Goal: Task Accomplishment & Management: Manage account settings

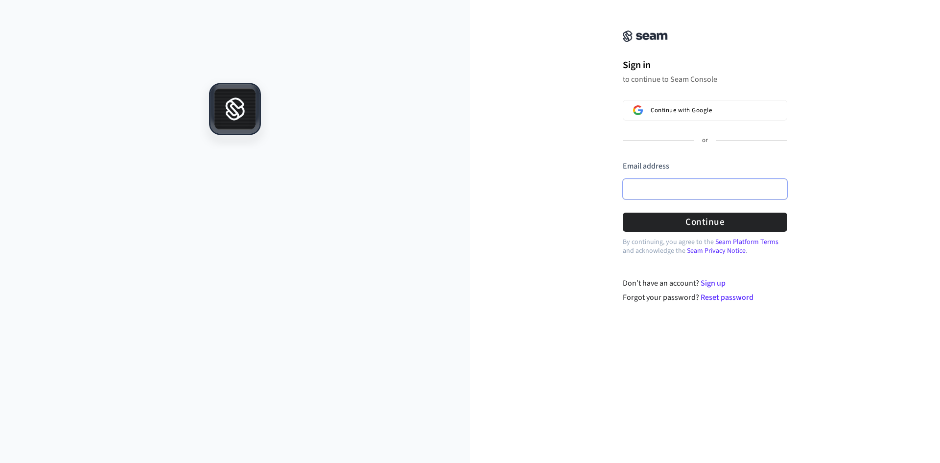
click at [682, 195] on input "Email address" at bounding box center [705, 189] width 165 height 21
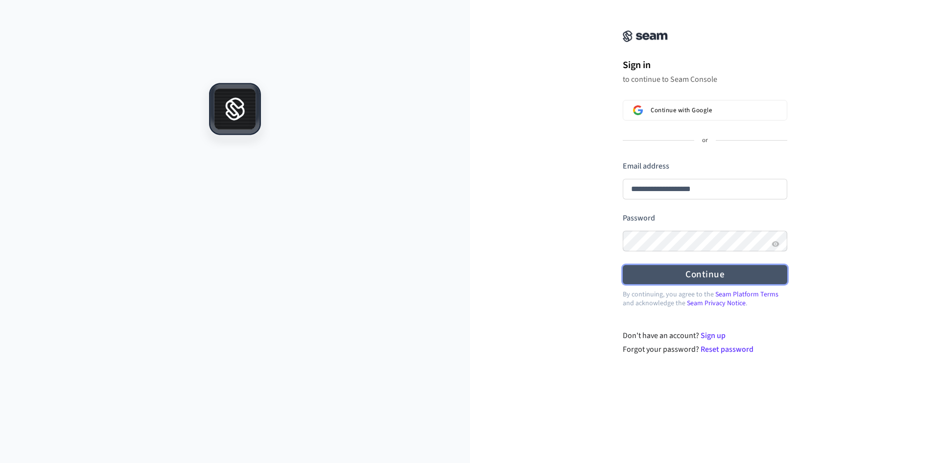
click at [684, 272] on button "Continue" at bounding box center [705, 274] width 165 height 19
type input "**********"
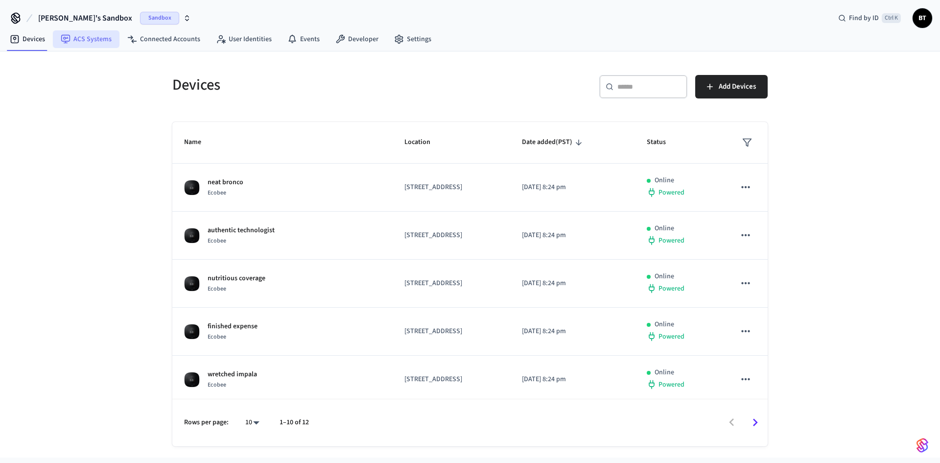
click at [94, 42] on link "ACS Systems" at bounding box center [86, 39] width 67 height 18
click at [164, 41] on link "Connected Accounts" at bounding box center [163, 39] width 89 height 18
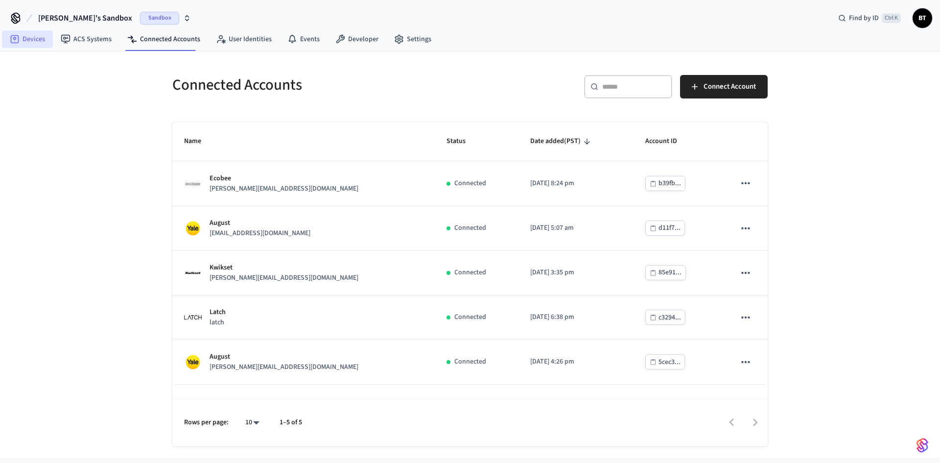
click at [30, 44] on link "Devices" at bounding box center [27, 39] width 51 height 18
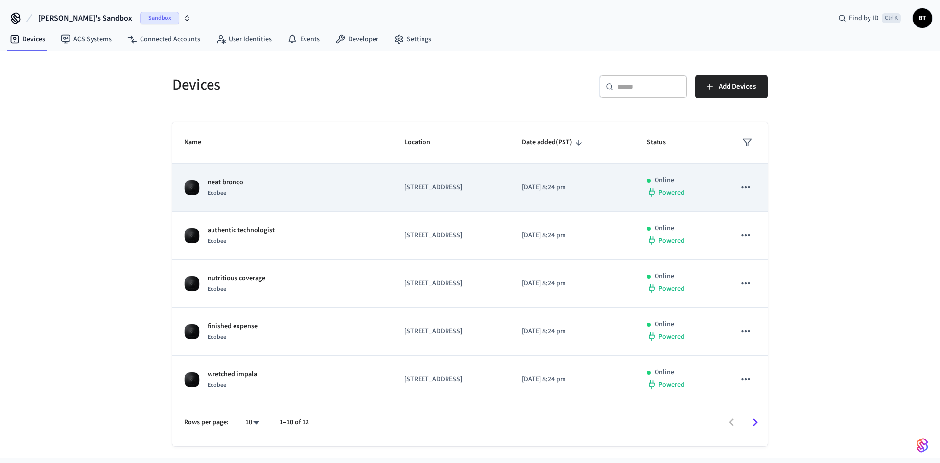
click at [260, 178] on div "neat bronco Ecobee" at bounding box center [282, 187] width 197 height 21
click at [685, 179] on div "Online" at bounding box center [679, 180] width 65 height 10
click at [664, 181] on p "Online" at bounding box center [665, 180] width 20 height 10
click at [226, 185] on p "neat bronco" at bounding box center [226, 182] width 36 height 10
click at [741, 188] on icon "sticky table" at bounding box center [745, 187] width 8 height 2
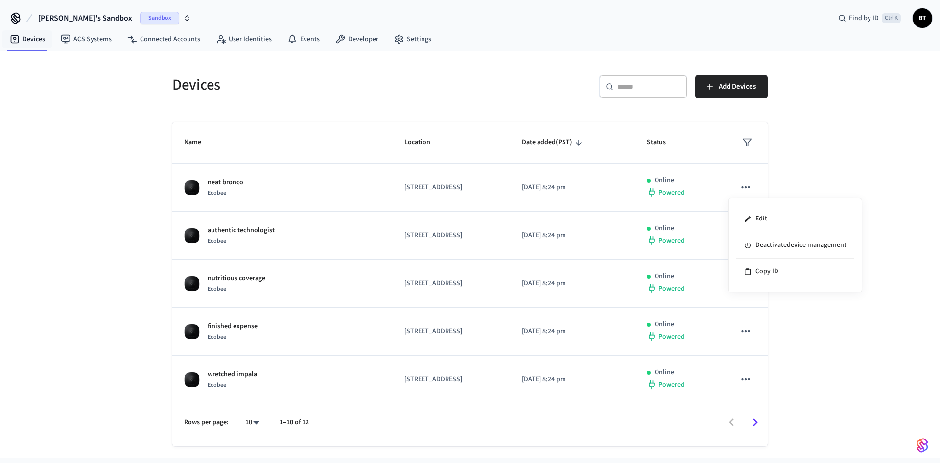
click at [105, 45] on div at bounding box center [470, 231] width 940 height 463
click at [97, 40] on link "ACS Systems" at bounding box center [86, 39] width 67 height 18
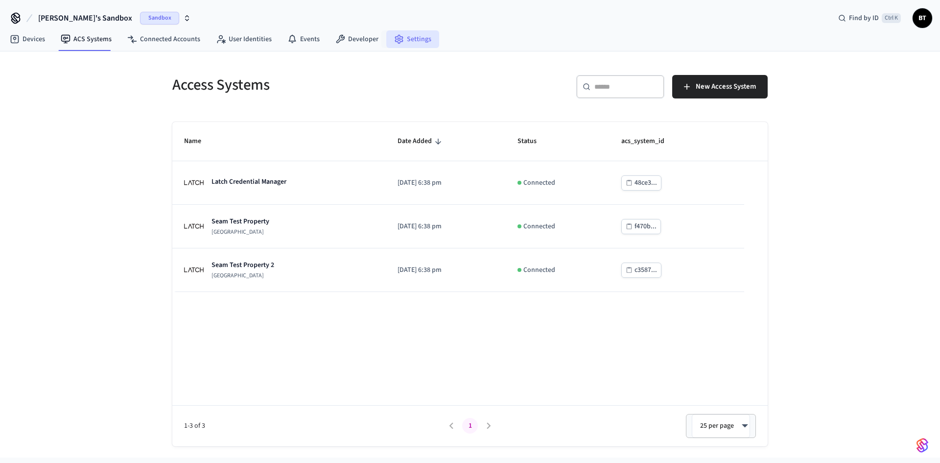
click at [401, 39] on link "Settings" at bounding box center [412, 39] width 53 height 18
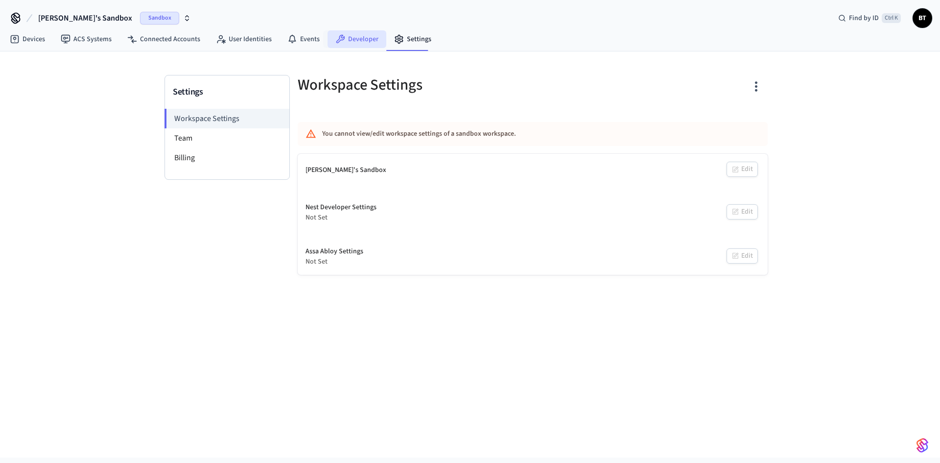
click at [343, 37] on link "Developer" at bounding box center [357, 39] width 59 height 18
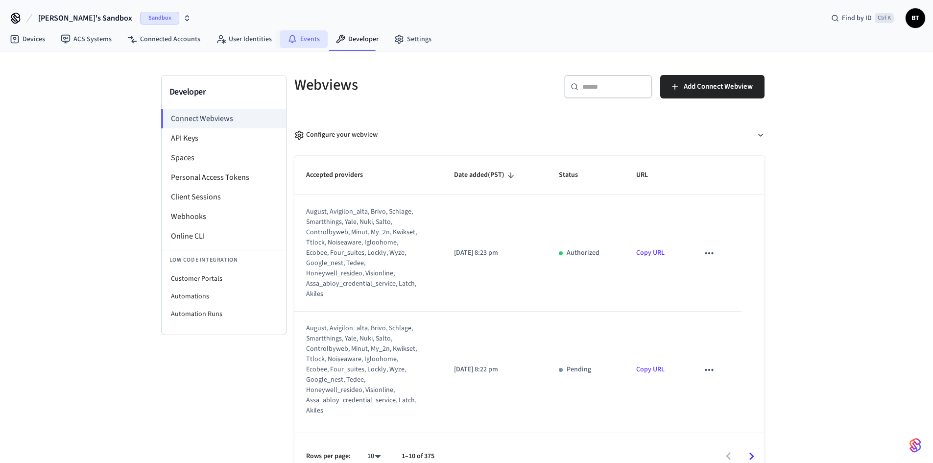
click at [311, 45] on link "Events" at bounding box center [304, 39] width 48 height 18
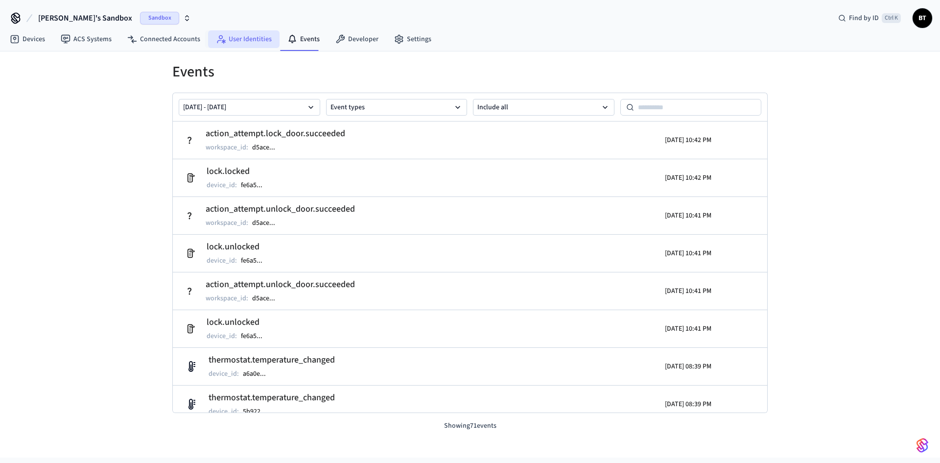
click at [241, 44] on link "User Identities" at bounding box center [244, 39] width 72 height 18
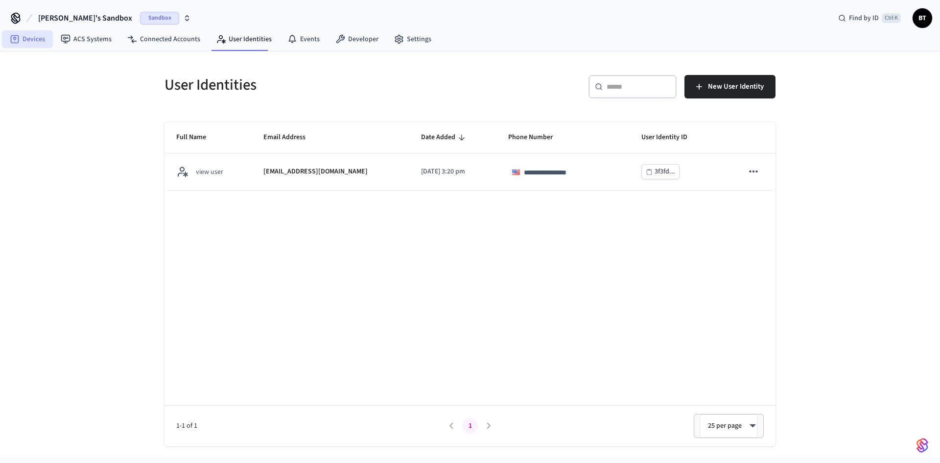
click at [19, 44] on link "Devices" at bounding box center [27, 39] width 51 height 18
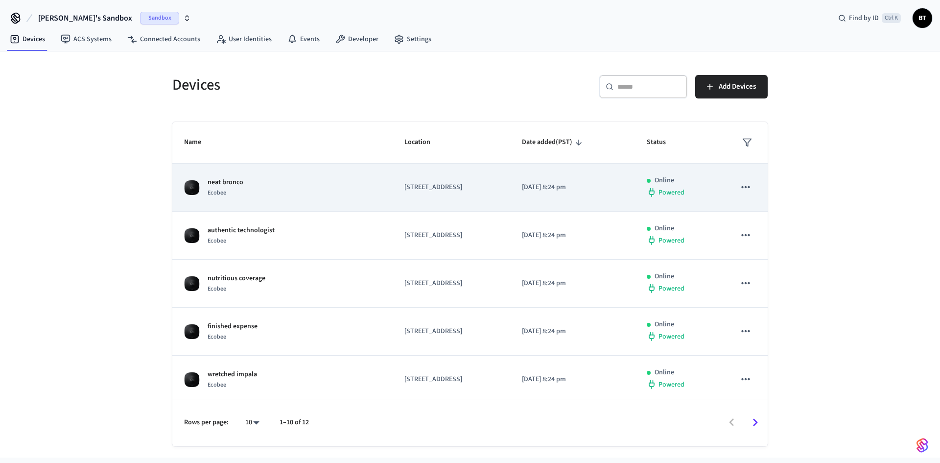
click at [219, 190] on span "Ecobee" at bounding box center [217, 193] width 19 height 8
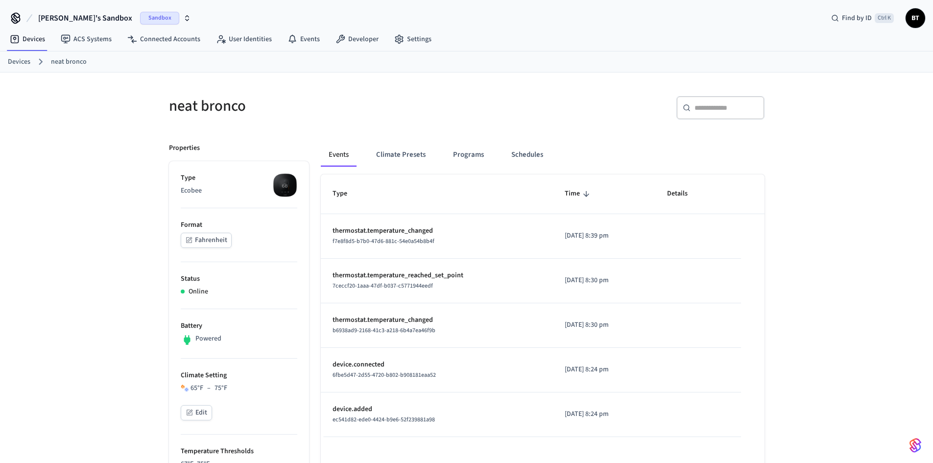
click at [47, 19] on span "[PERSON_NAME]'s Sandbox" at bounding box center [85, 18] width 94 height 12
click at [16, 16] on icon at bounding box center [16, 18] width 16 height 16
click at [23, 59] on link "Devices" at bounding box center [19, 62] width 23 height 10
